Goal: Navigation & Orientation: Find specific page/section

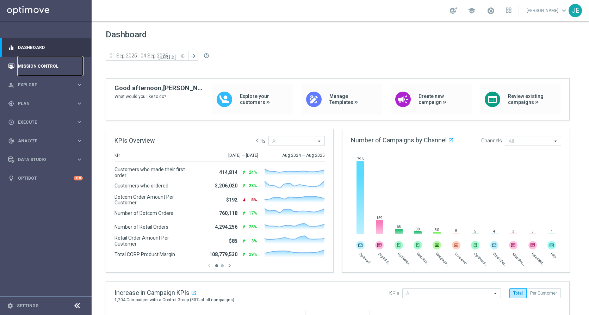
click at [34, 64] on link "Mission Control" at bounding box center [50, 66] width 65 height 19
